Goal: Find contact information: Find contact information

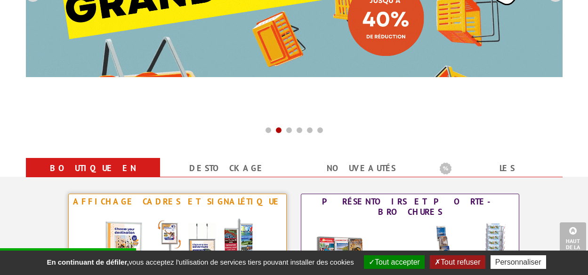
scroll to position [329, 0]
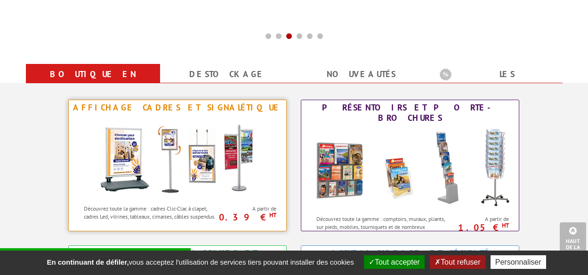
click at [180, 112] on div "Affichage Cadres et Signalétique" at bounding box center [177, 108] width 213 height 10
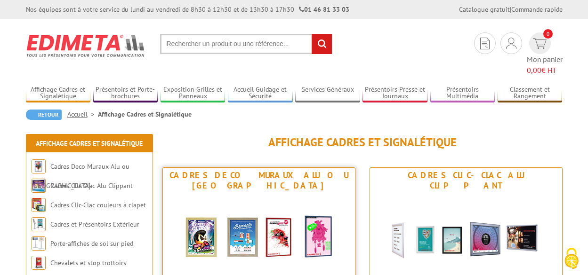
click at [227, 216] on img at bounding box center [259, 235] width 174 height 85
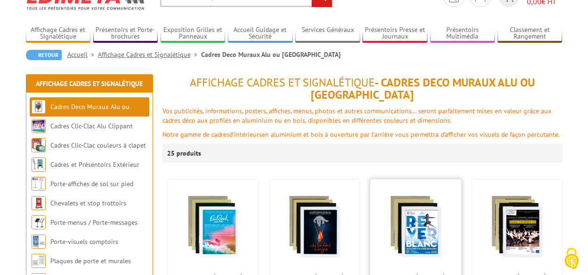
scroll to position [141, 0]
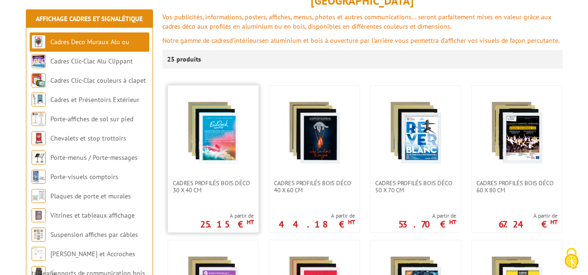
click at [203, 109] on img at bounding box center [213, 133] width 66 height 66
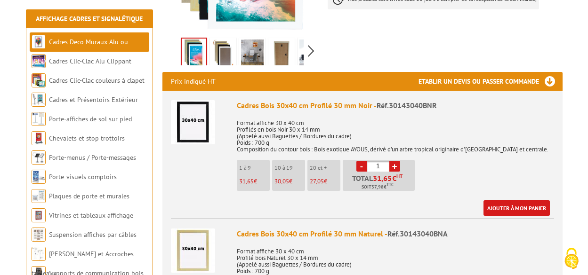
scroll to position [377, 0]
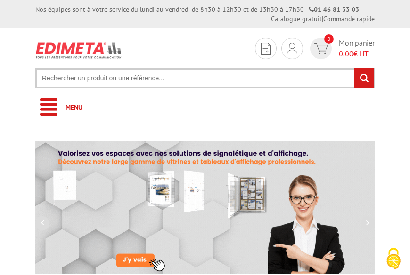
click at [63, 104] on link "Menu" at bounding box center [204, 108] width 339 height 26
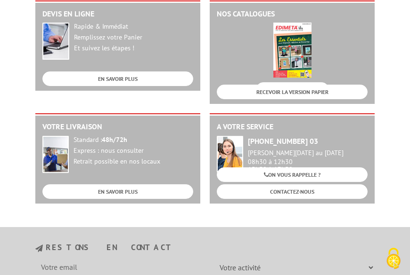
scroll to position [1836, 0]
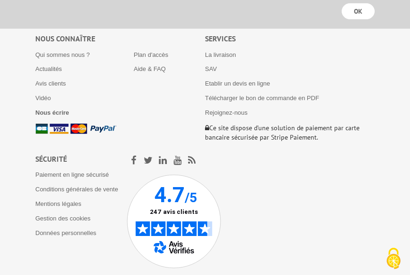
click at [63, 109] on li "Nous écrire" at bounding box center [84, 113] width 98 height 8
click at [63, 111] on b "Nous écrire" at bounding box center [52, 112] width 34 height 7
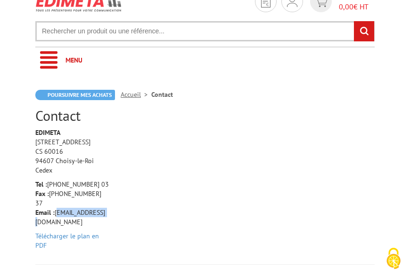
drag, startPoint x: 56, startPoint y: 203, endPoint x: 112, endPoint y: 201, distance: 56.5
click at [112, 201] on div "EDIMETA 10 Rue de la Darse CS 60016 94607 Choisy-le-Roi Cedex Tel : +33 (0)1 46…" at bounding box center [72, 191] width 88 height 127
copy p "info@edimeta.fr"
